Goal: Check status

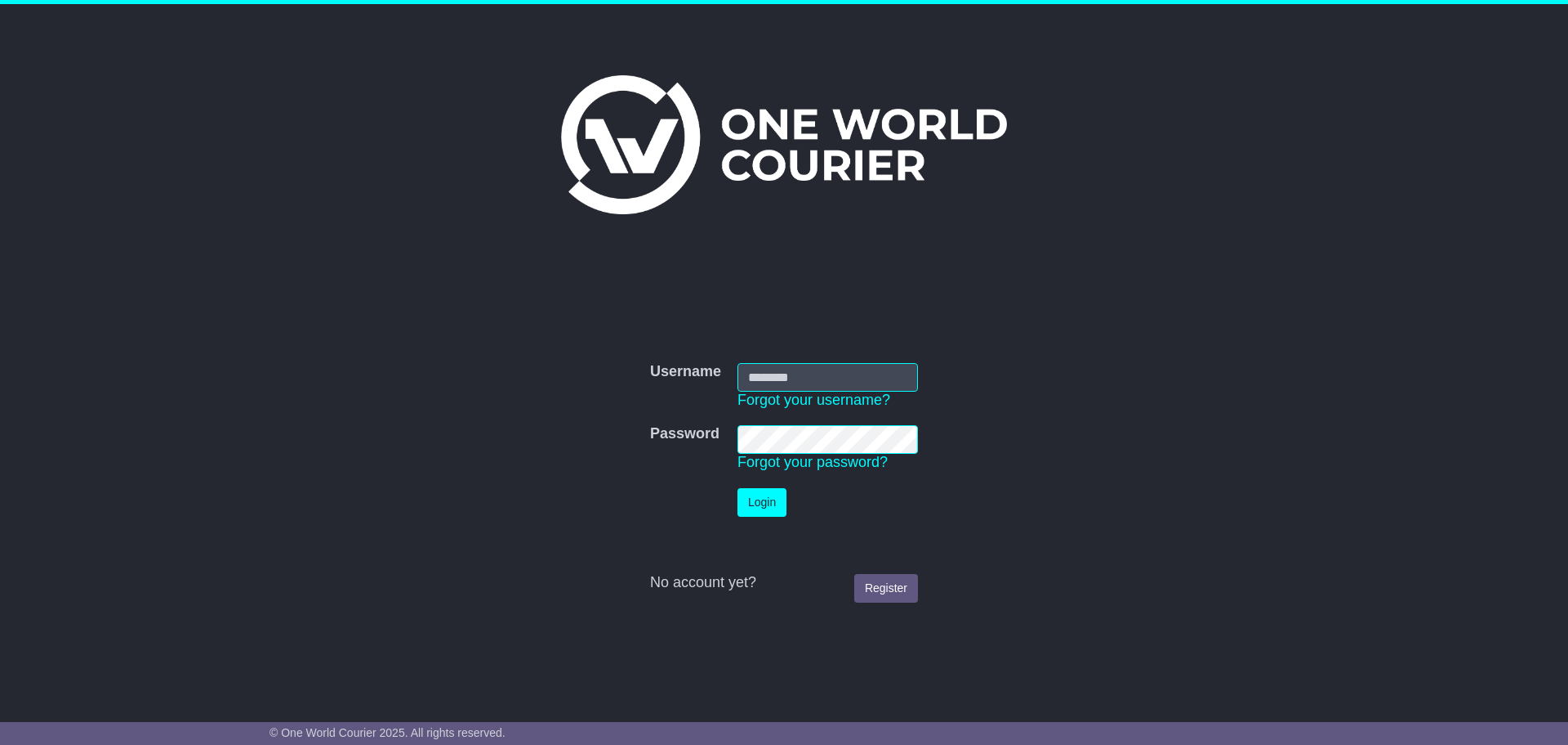
type input "**********"
click at [764, 510] on button "Login" at bounding box center [762, 502] width 49 height 29
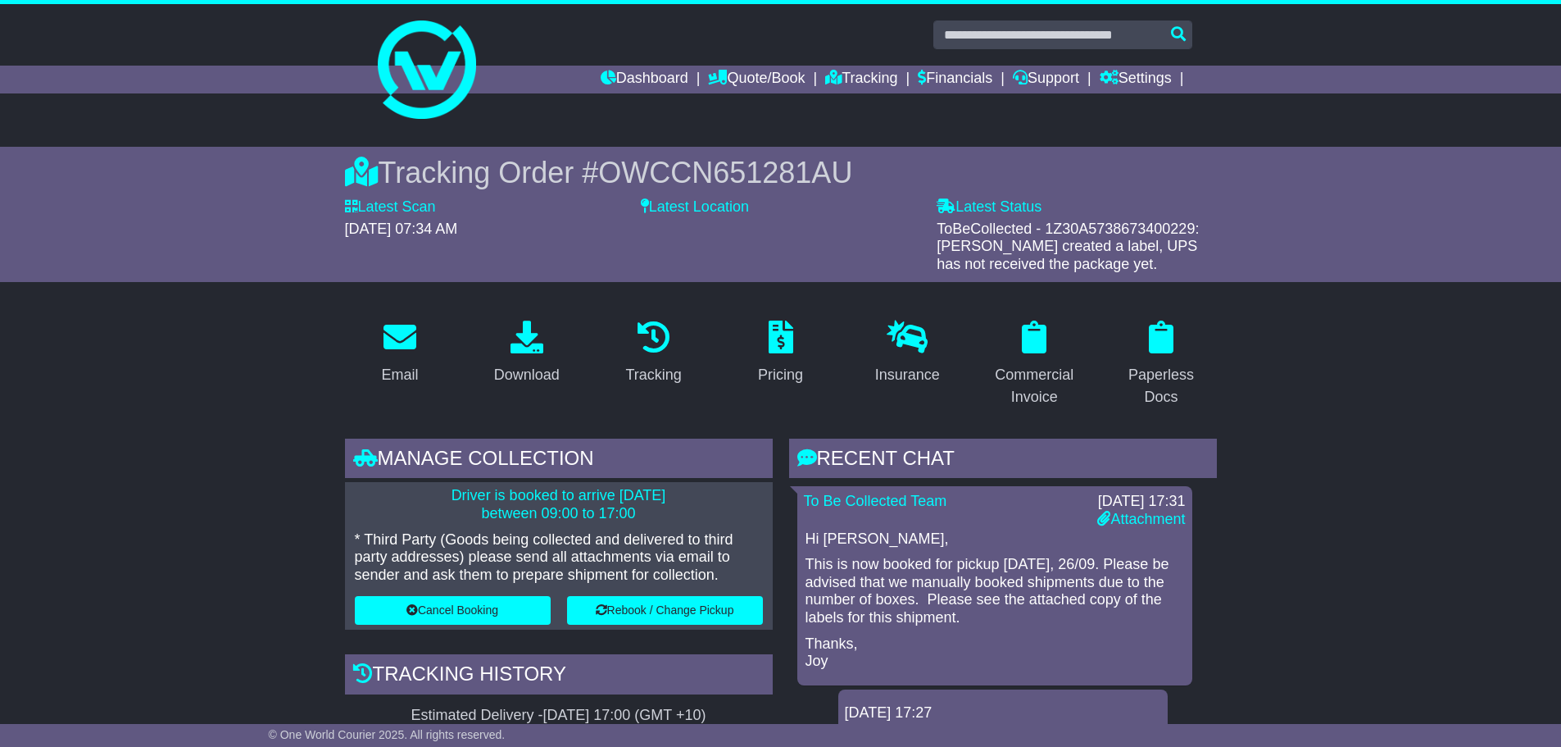
click at [1141, 520] on link "Attachment" at bounding box center [1141, 519] width 88 height 16
